Goal: Check status: Check status

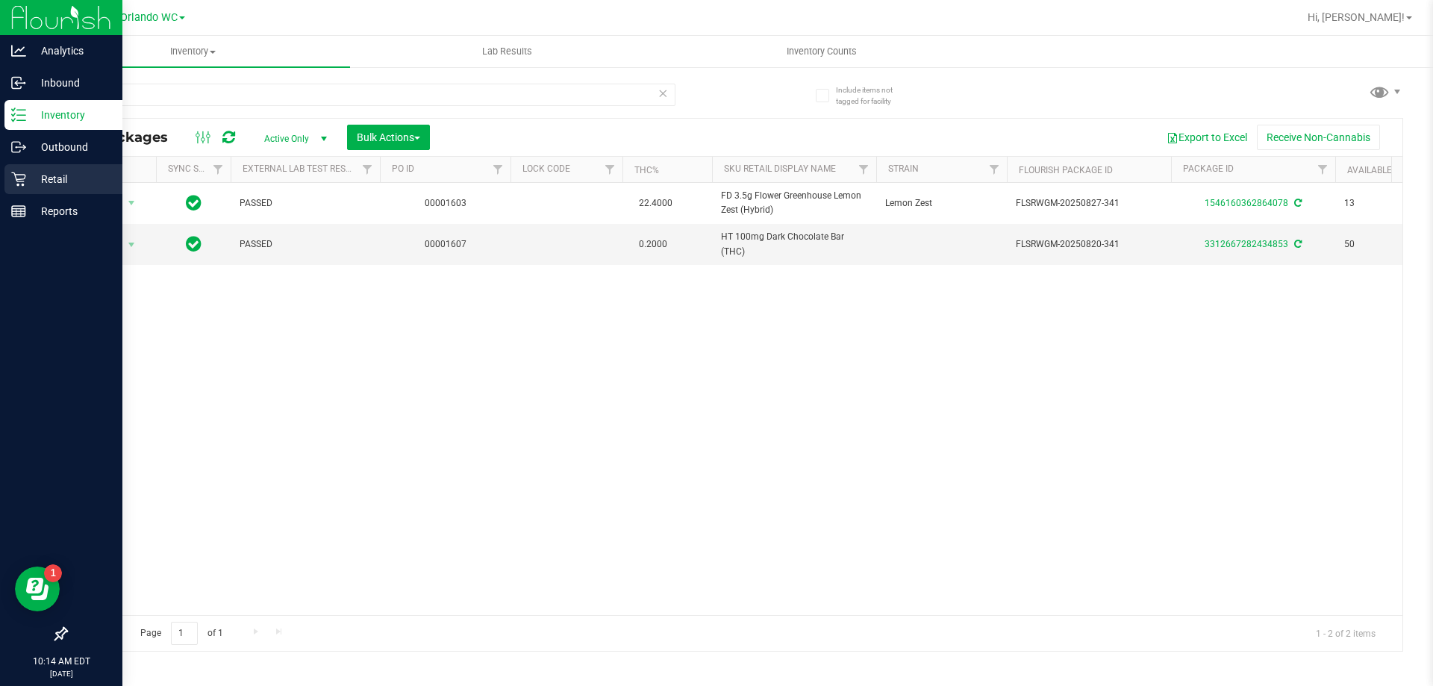
click at [10, 195] on link "Retail" at bounding box center [61, 180] width 122 height 32
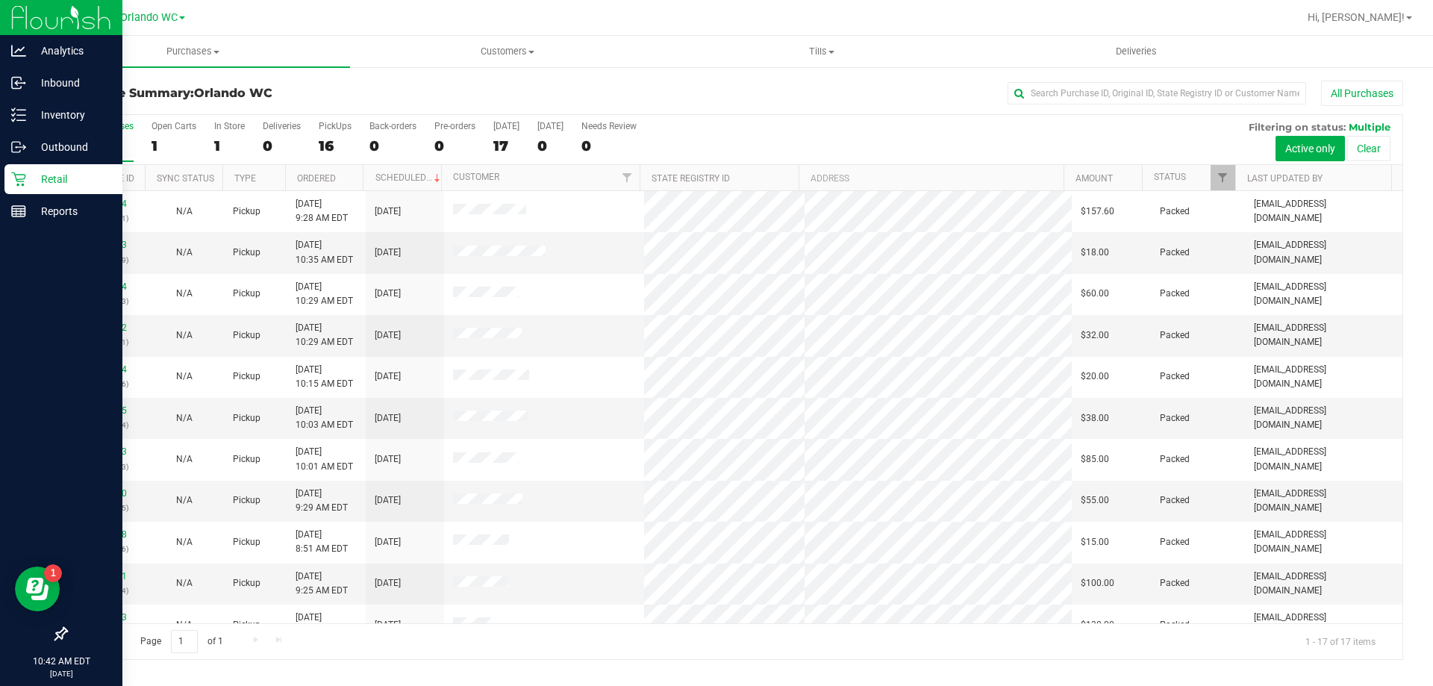
click at [120, 141] on div "17" at bounding box center [105, 145] width 55 height 17
click at [0, 0] on input "All Purchases 17" at bounding box center [0, 0] width 0 height 0
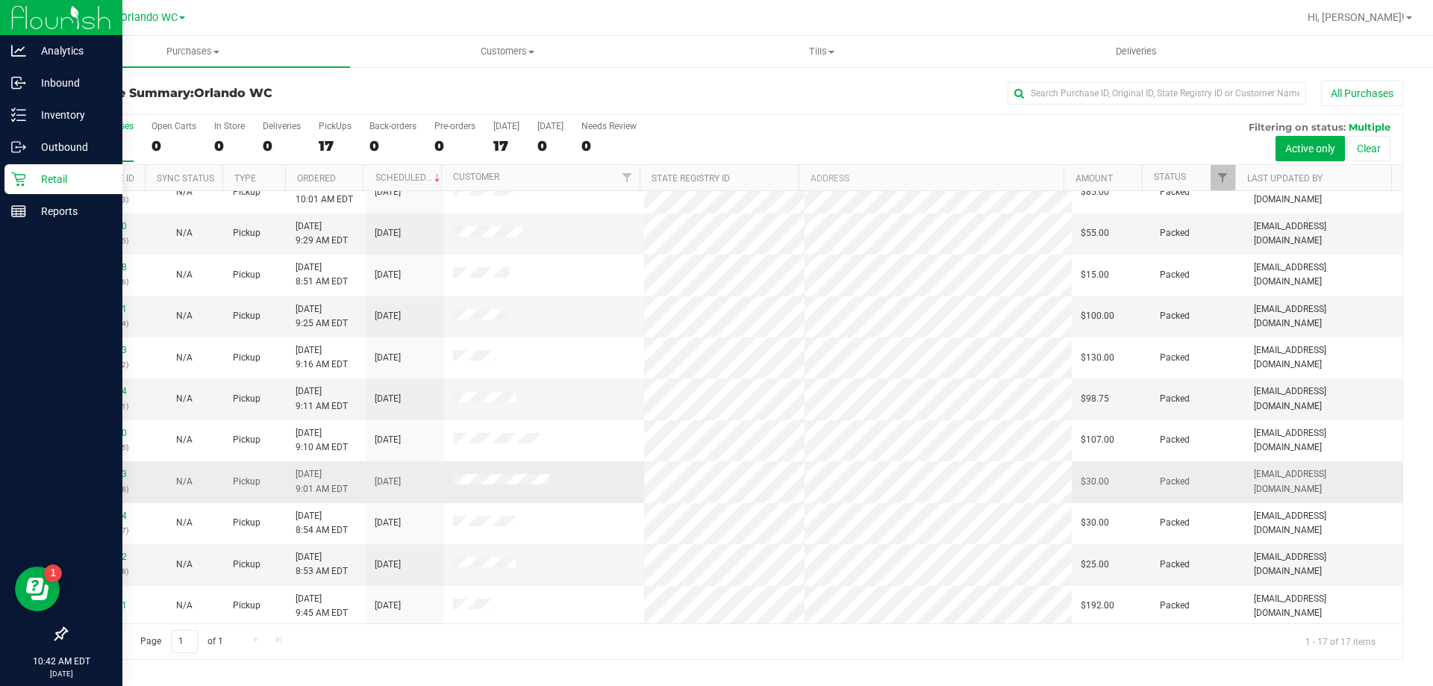
scroll to position [270, 0]
click at [548, 54] on span "Customers" at bounding box center [507, 51] width 313 height 13
click at [1374, 96] on button "All Purchases" at bounding box center [1362, 93] width 82 height 25
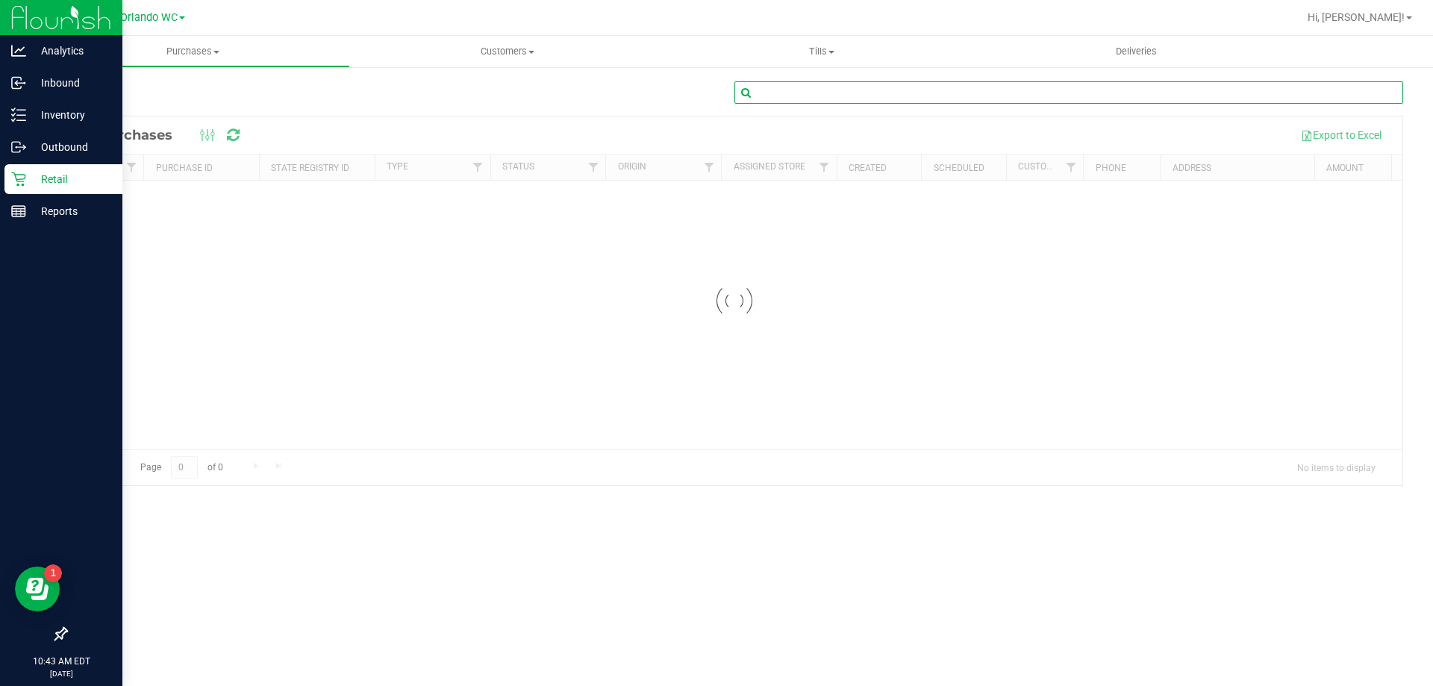
click at [1122, 101] on input "text" at bounding box center [1068, 92] width 669 height 22
paste input "12003638"
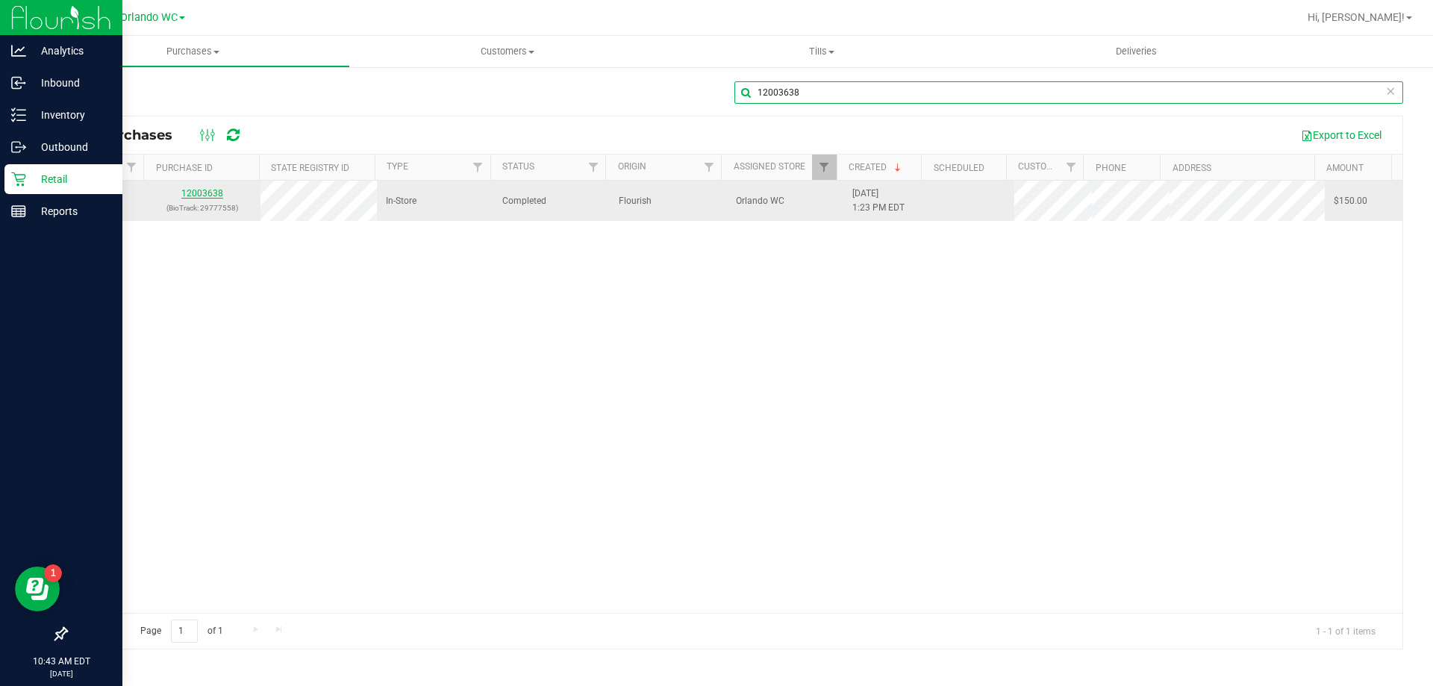
type input "12003638"
click at [192, 193] on link "12003638" at bounding box center [202, 193] width 42 height 10
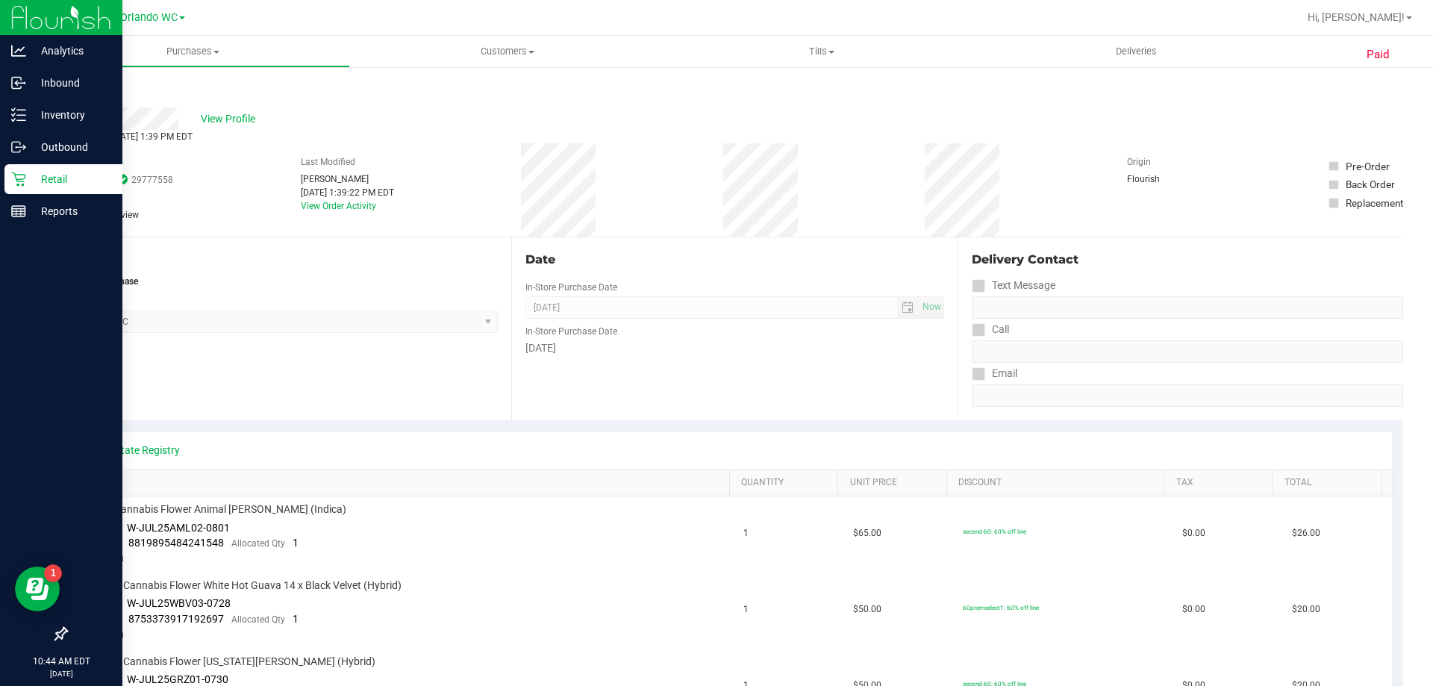
click at [0, 190] on link "Retail" at bounding box center [61, 180] width 122 height 32
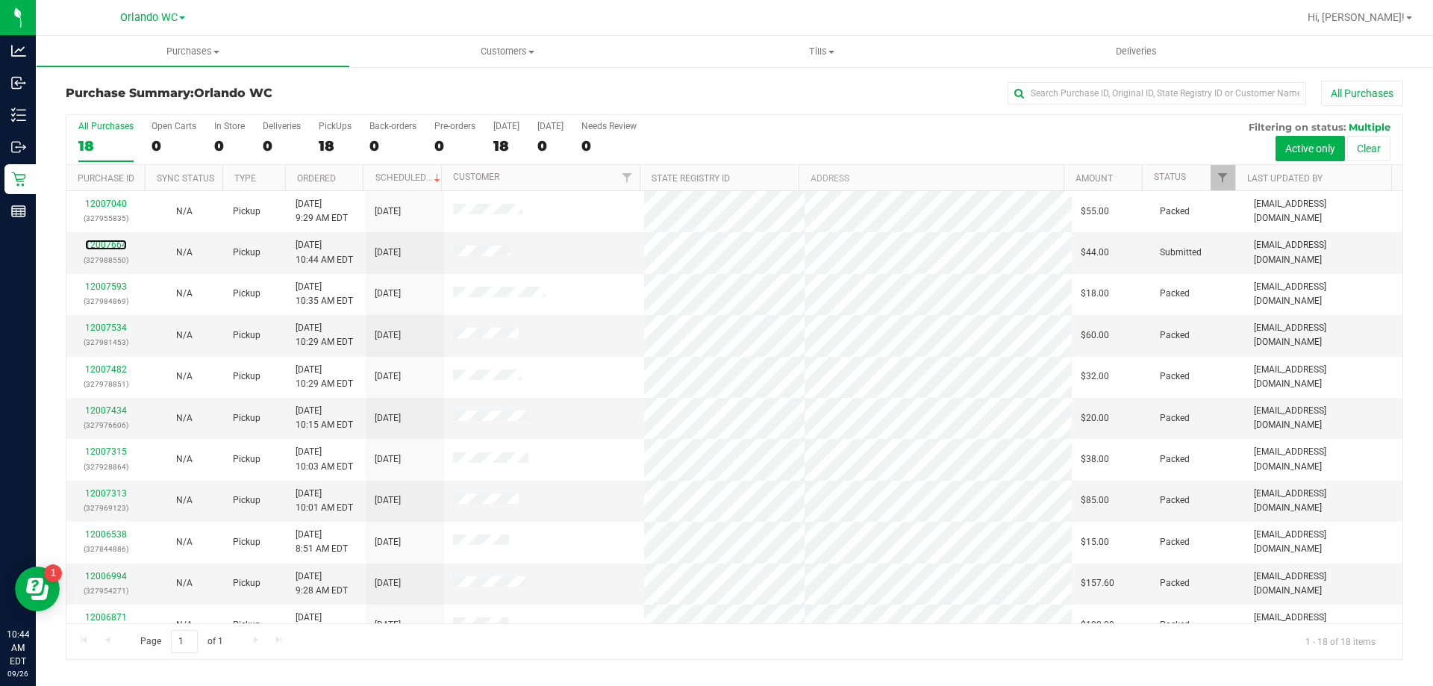
click at [125, 245] on link "12007664" at bounding box center [106, 245] width 42 height 10
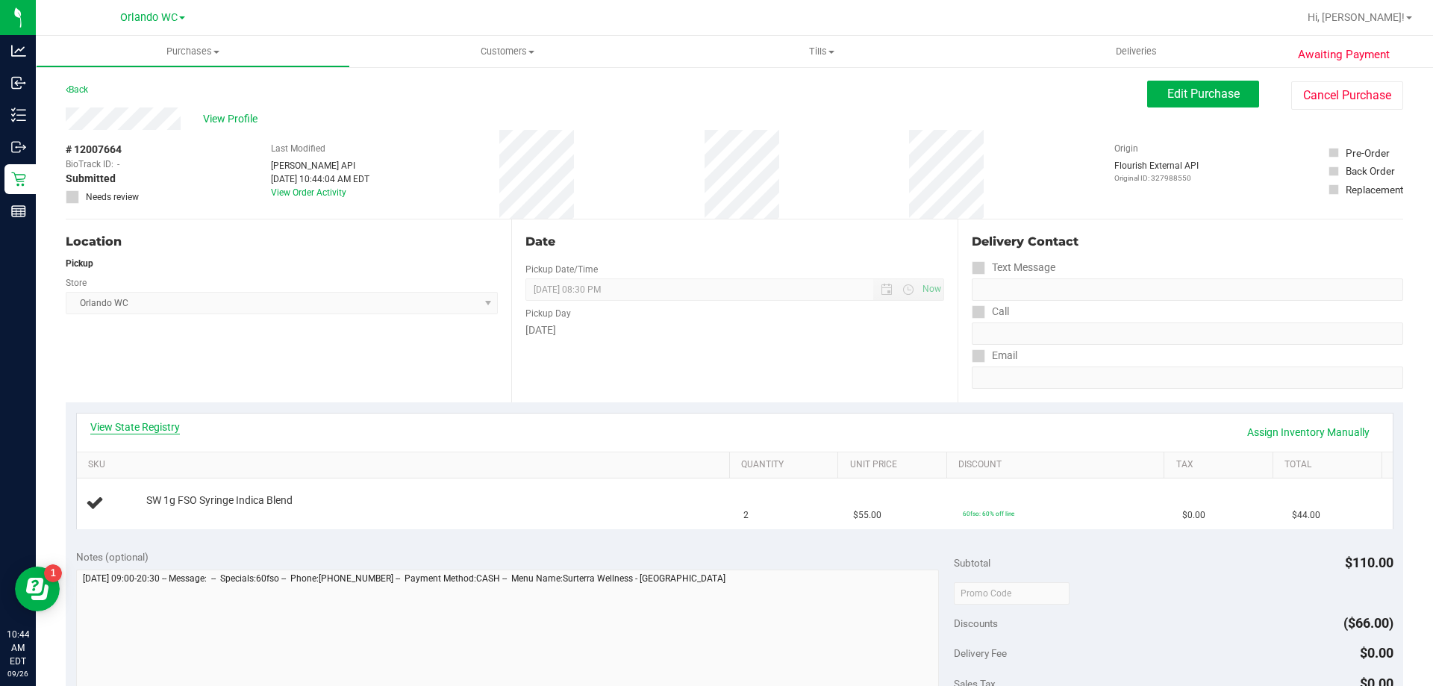
click at [157, 424] on link "View State Registry" at bounding box center [135, 426] width 90 height 15
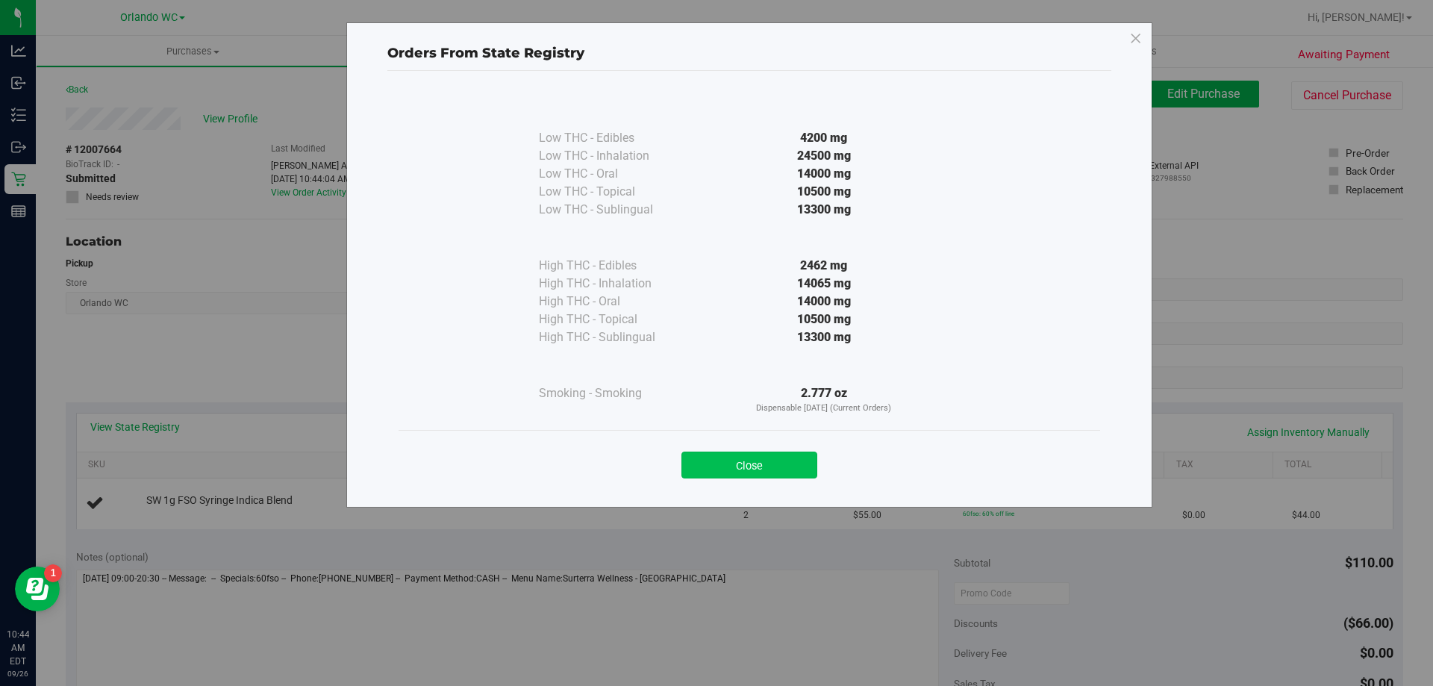
click at [795, 452] on button "Close" at bounding box center [749, 464] width 136 height 27
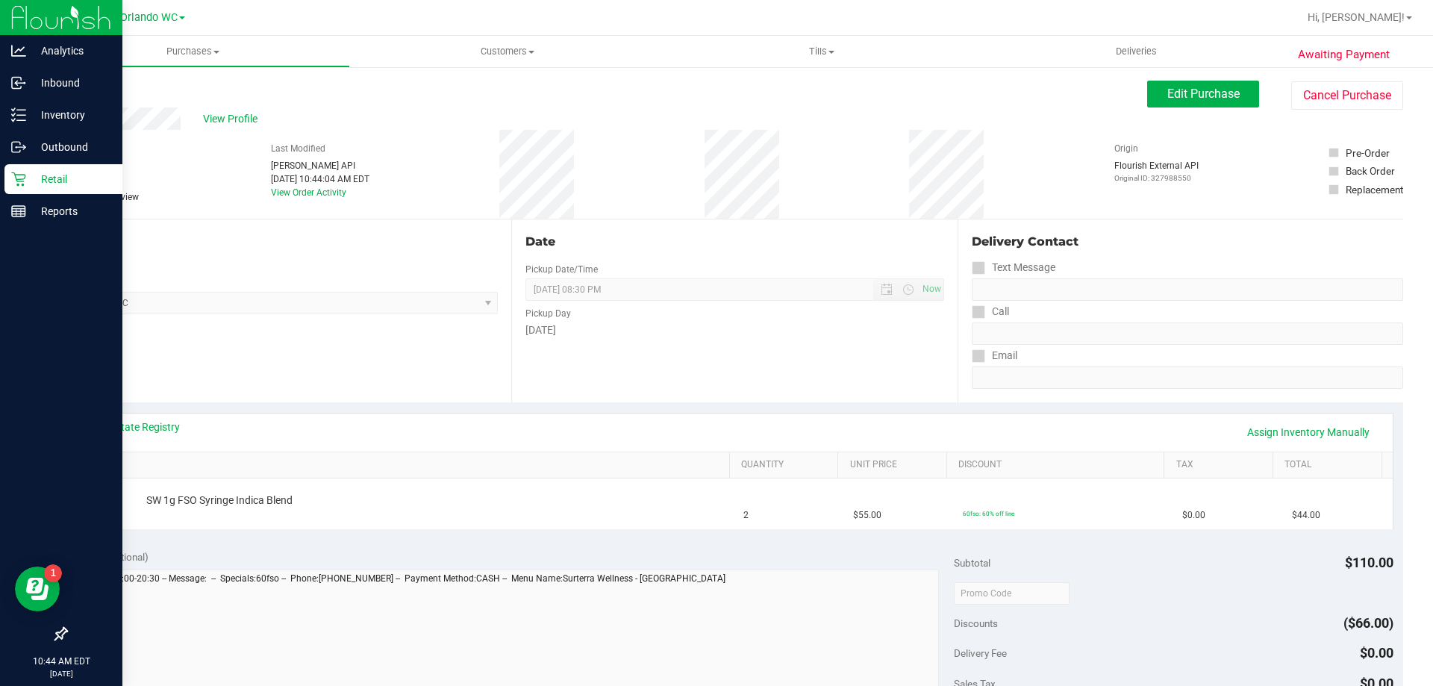
click at [14, 186] on icon at bounding box center [18, 179] width 15 height 15
